Goal: Information Seeking & Learning: Learn about a topic

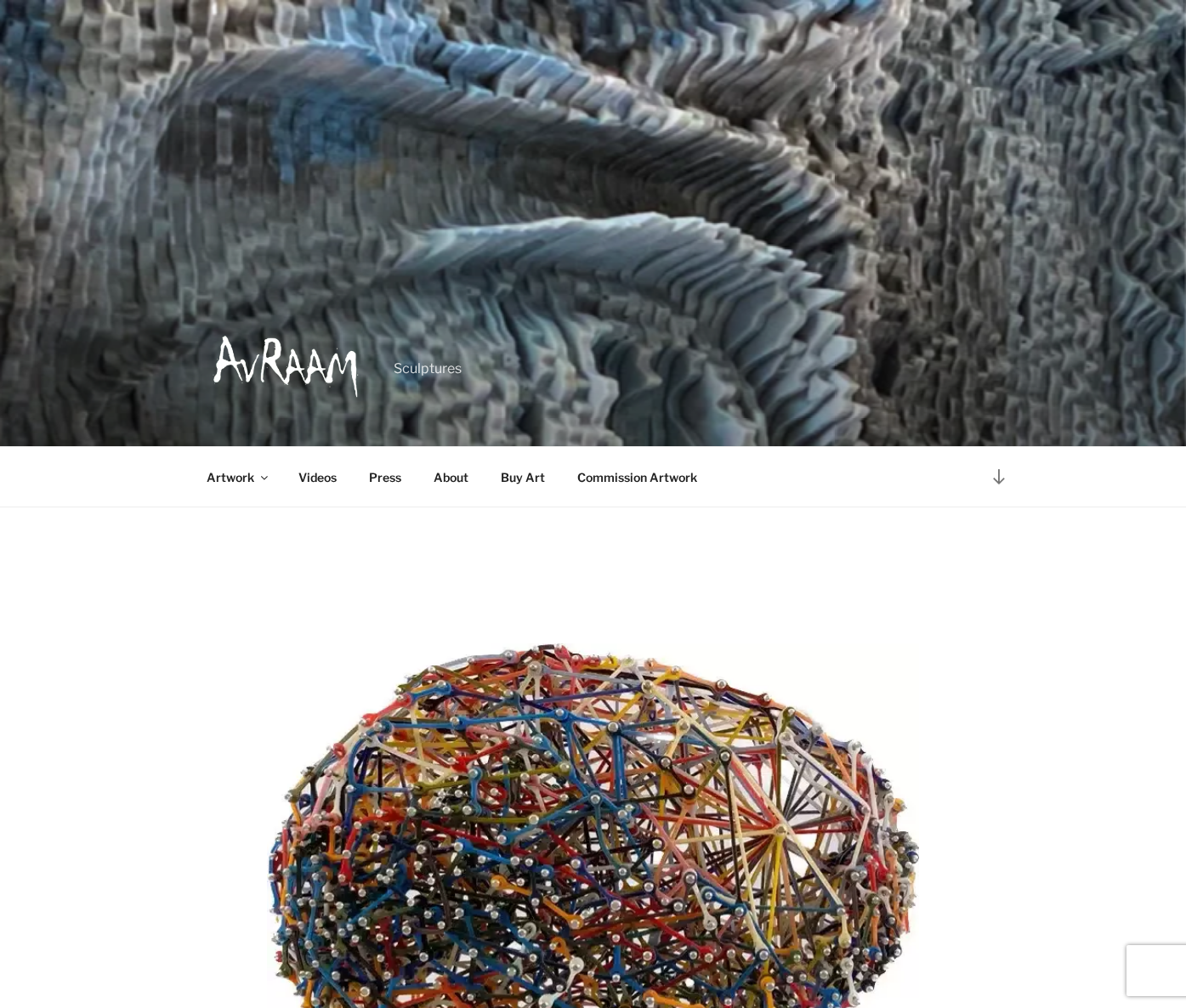
scroll to position [709, 0]
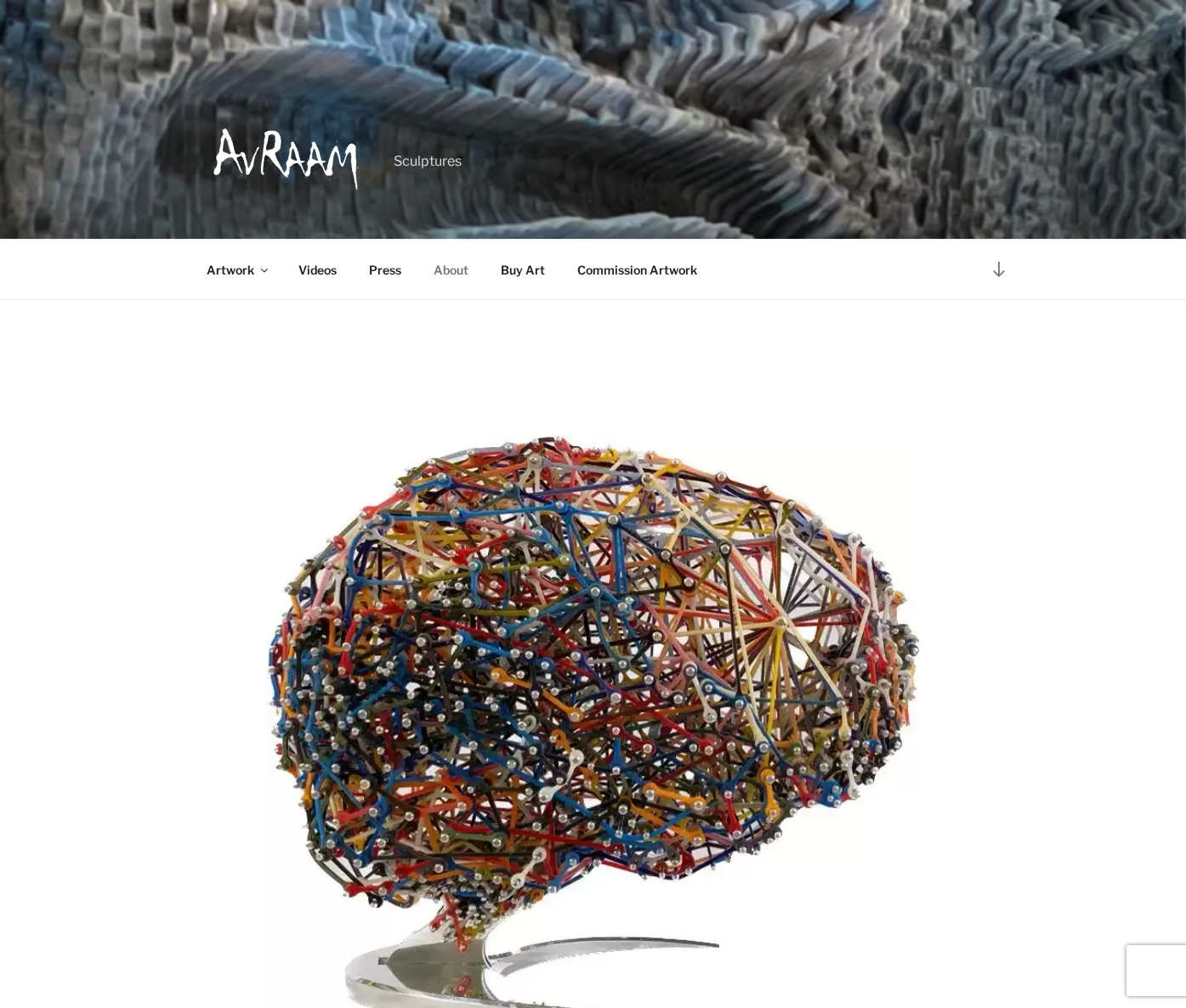
click at [437, 270] on link "About" at bounding box center [451, 270] width 64 height 41
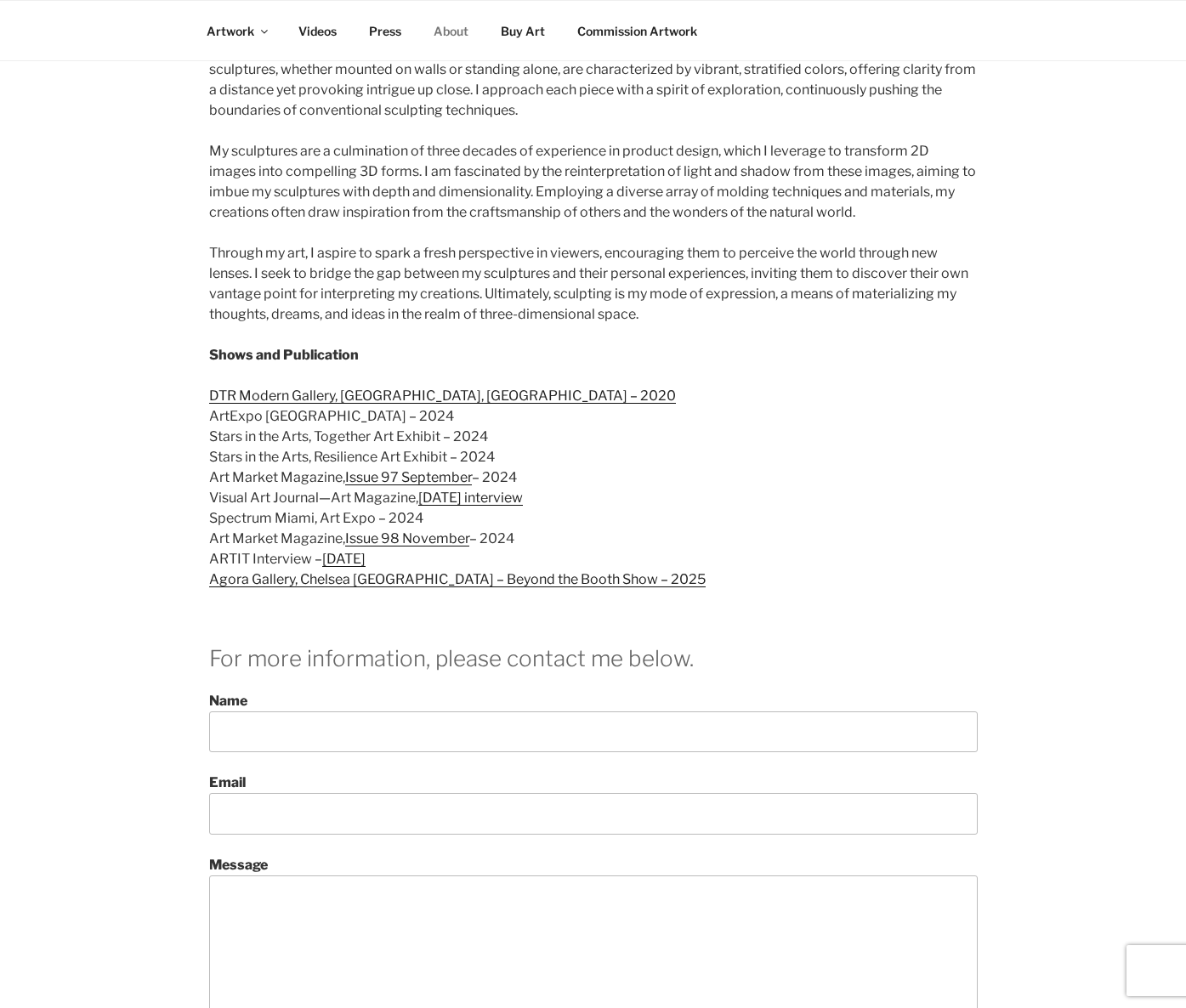
scroll to position [850, 0]
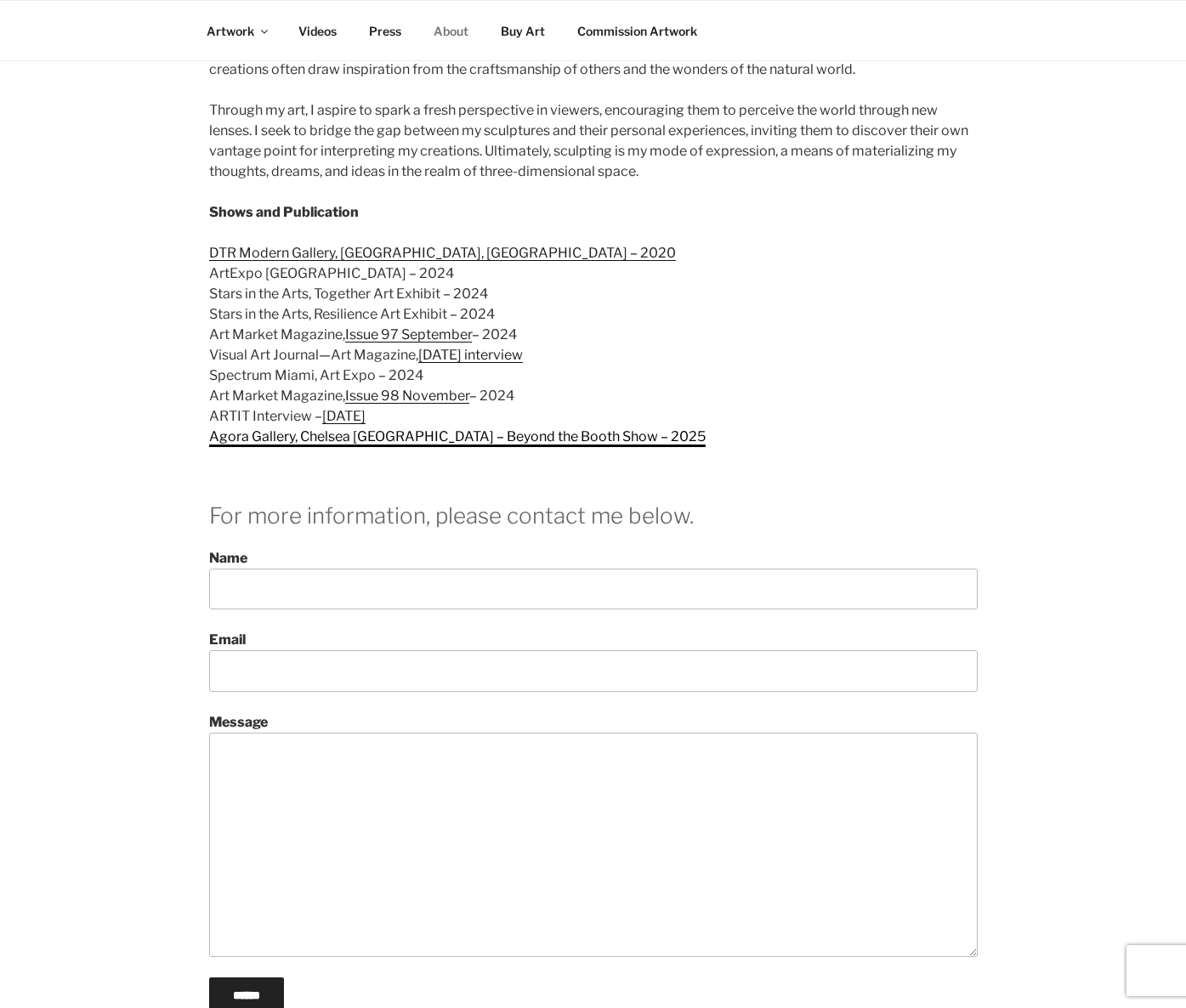
click at [245, 428] on link "Agora Gallery, Chelsea NYC – Beyond the Booth Show – 2025" at bounding box center [457, 436] width 497 height 16
